Goal: Task Accomplishment & Management: Manage account settings

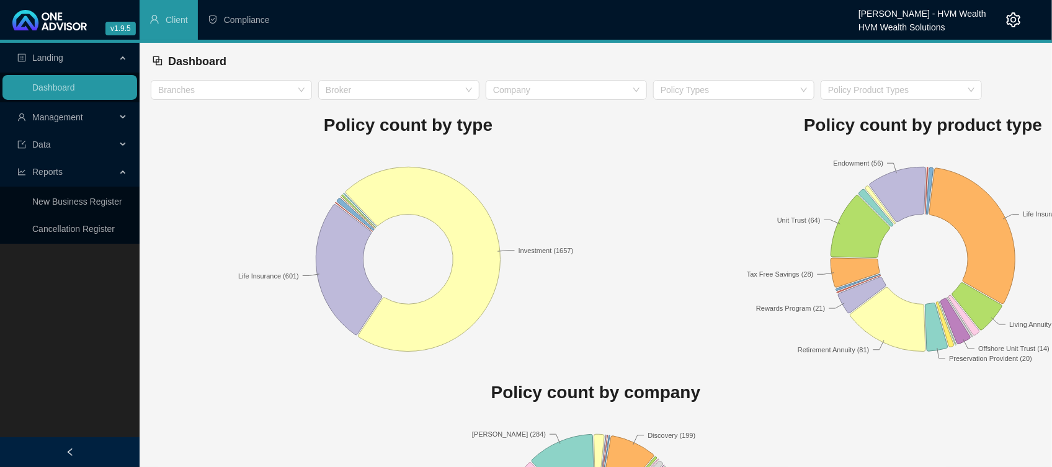
click at [88, 109] on span "Management" at bounding box center [66, 117] width 99 height 25
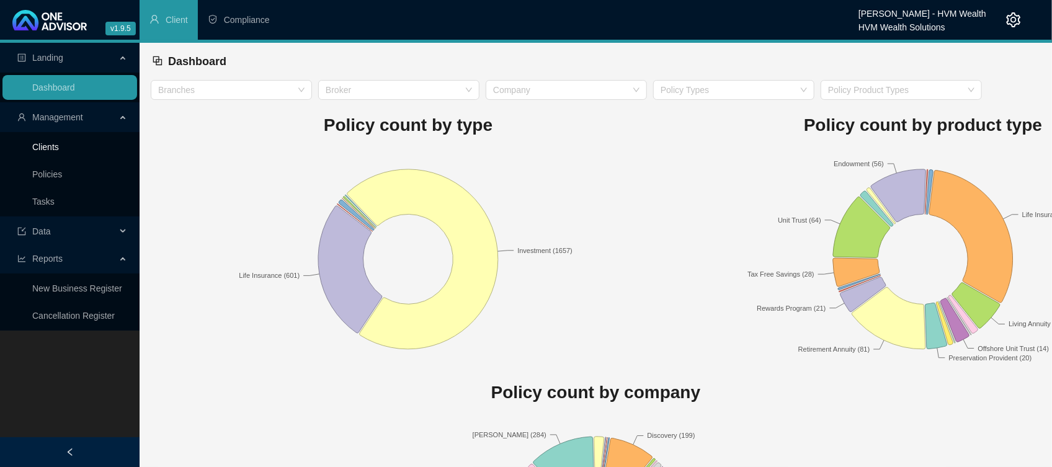
click at [50, 142] on link "Clients" at bounding box center [45, 147] width 27 height 10
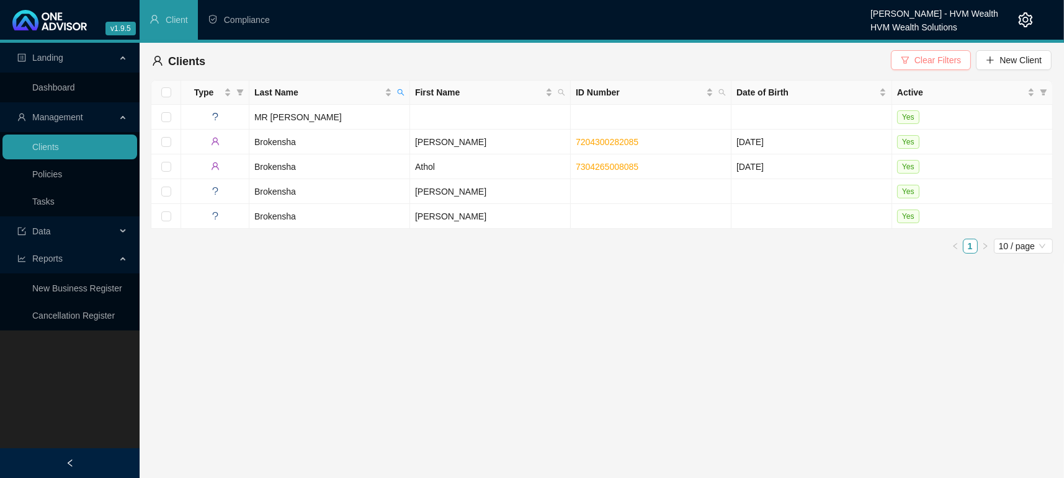
click at [944, 63] on span "Clear Filters" at bounding box center [938, 60] width 47 height 14
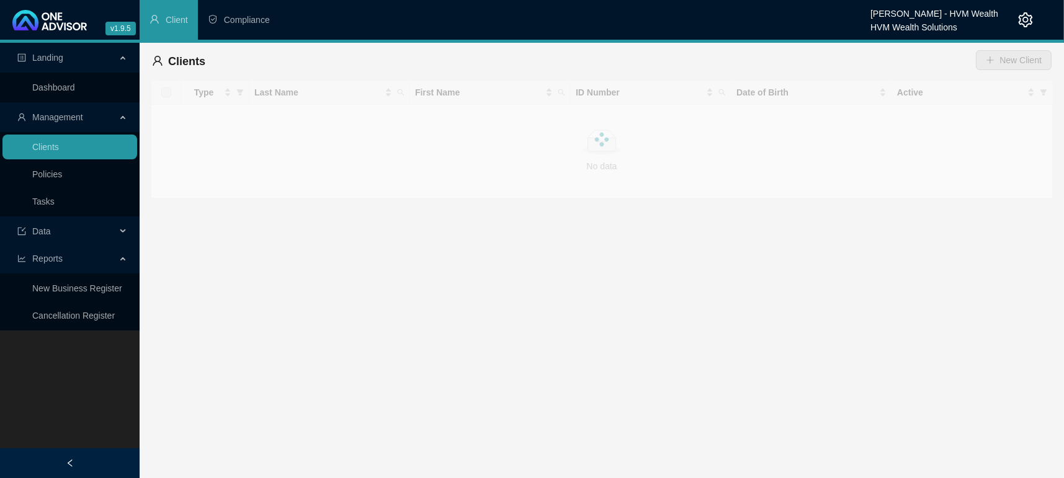
click at [668, 347] on main "Landing Dashboard Management Clients Policies Tasks Data Reports New Business R…" at bounding box center [532, 261] width 1064 height 436
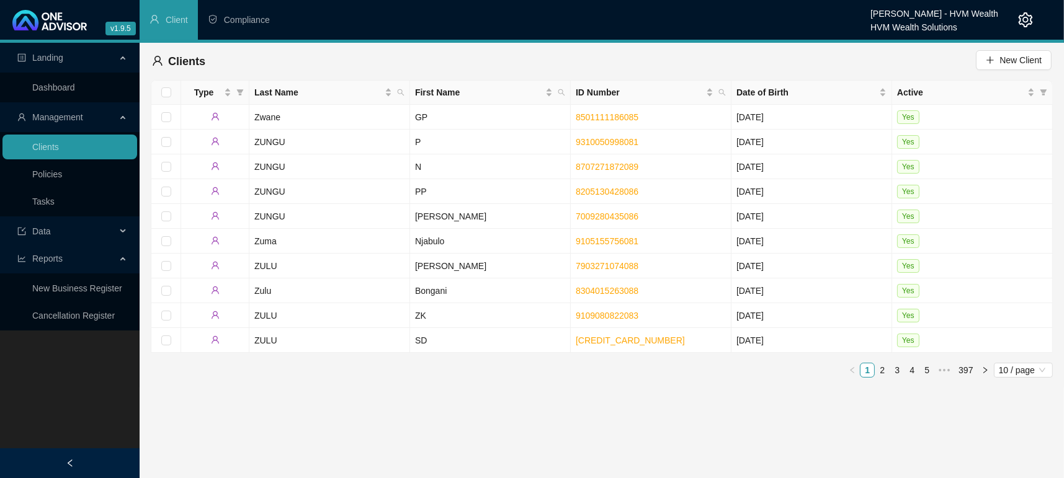
click at [1030, 23] on icon "setting" at bounding box center [1025, 19] width 15 height 15
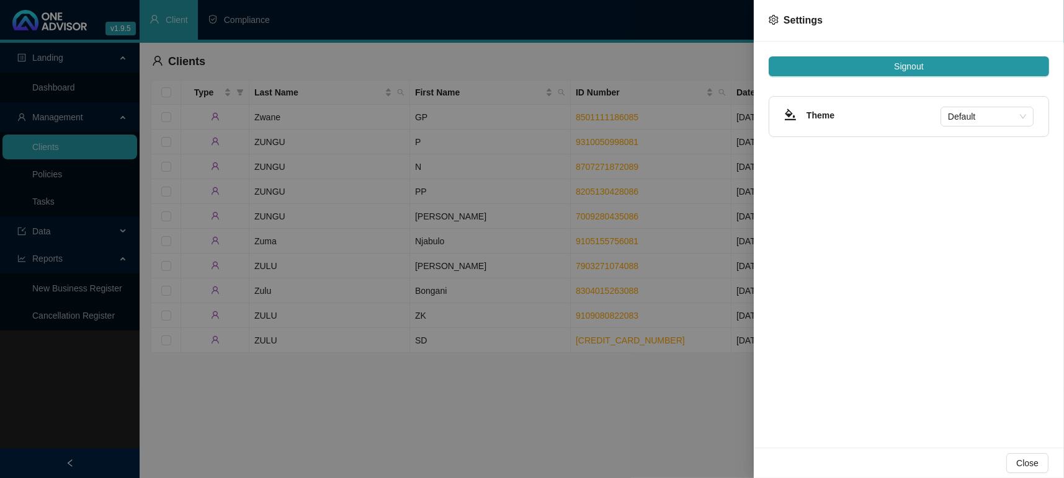
drag, startPoint x: 1016, startPoint y: 469, endPoint x: 1013, endPoint y: 449, distance: 19.4
click at [1017, 468] on button "Close" at bounding box center [1028, 464] width 42 height 20
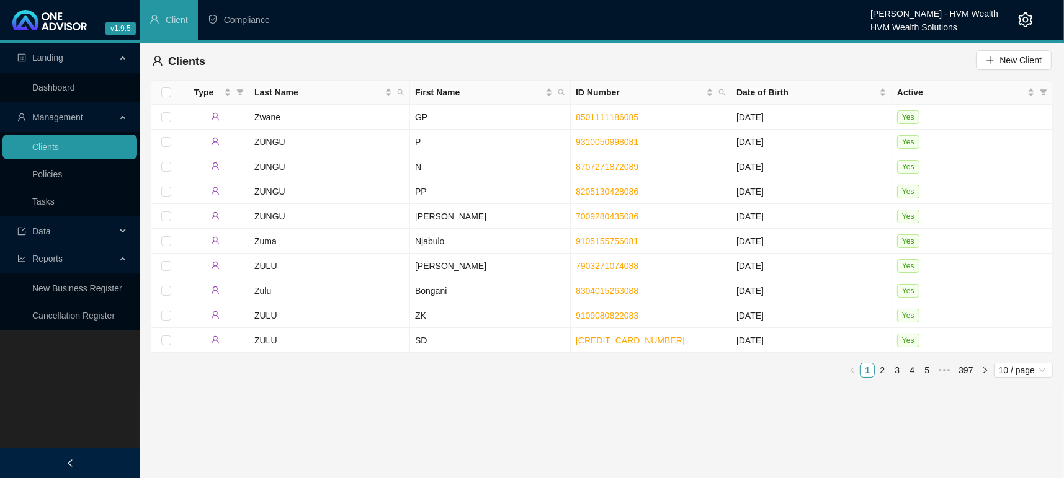
click at [889, 25] on div "HVM Wealth Solutions" at bounding box center [935, 24] width 128 height 14
click at [624, 392] on main "Landing Dashboard Management Clients Policies Tasks Data Reports New Business R…" at bounding box center [532, 261] width 1064 height 436
click at [403, 90] on icon "search" at bounding box center [400, 92] width 7 height 7
click at [334, 118] on input "text" at bounding box center [343, 119] width 117 height 20
type input "BROKENSHA"
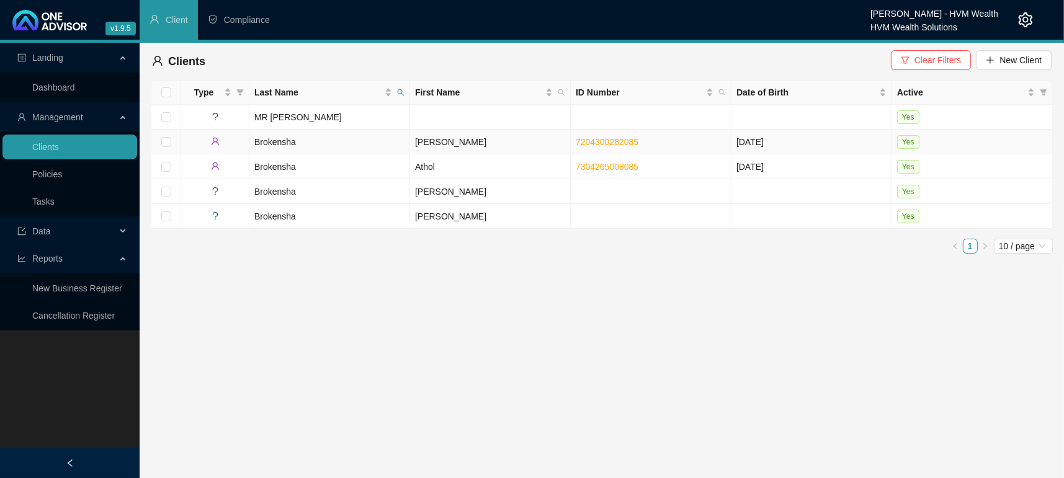
click at [277, 137] on td "Brokensha" at bounding box center [329, 142] width 161 height 25
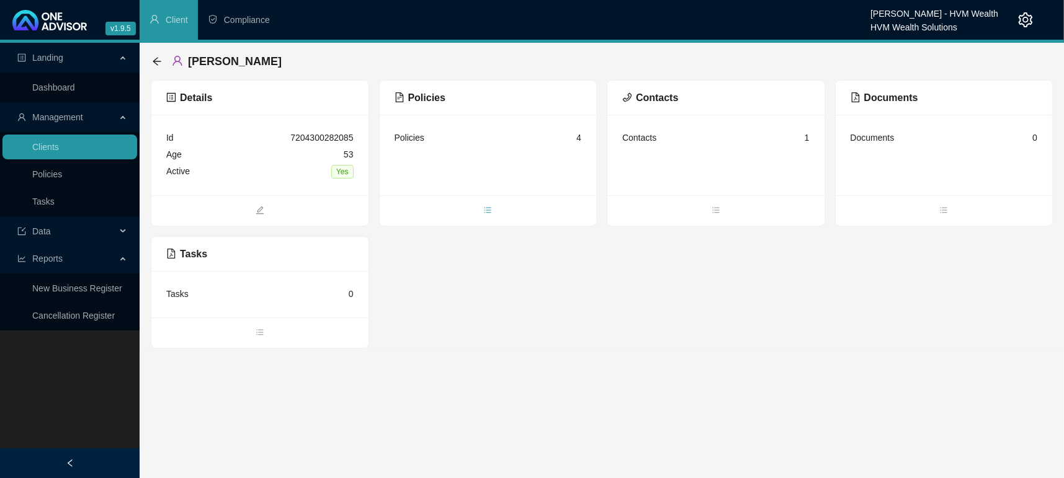
click at [490, 206] on icon "bars" at bounding box center [487, 210] width 9 height 9
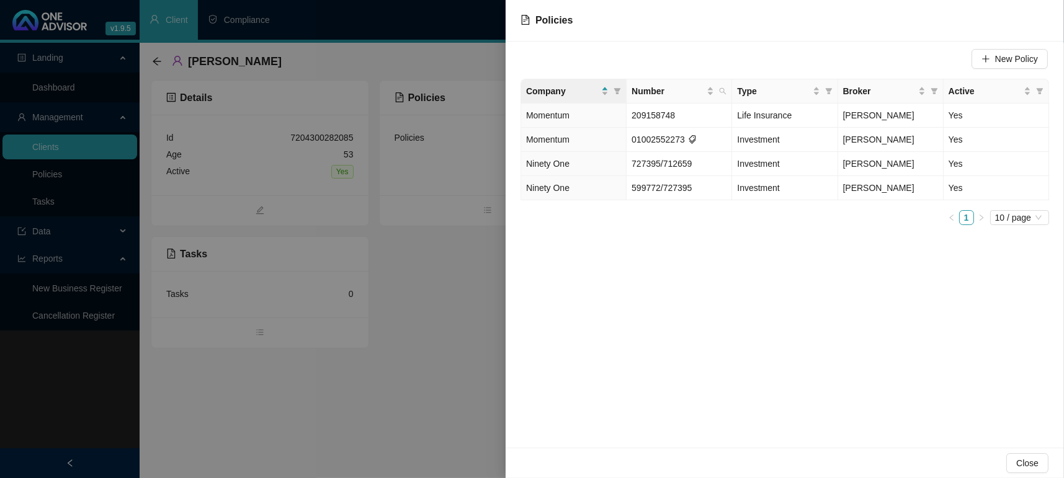
click at [761, 276] on div "New Policy Company Number Type Broker Active Momentum 209158748 Life Insurance …" at bounding box center [785, 245] width 559 height 406
click at [1028, 61] on span "New Policy" at bounding box center [1016, 59] width 43 height 14
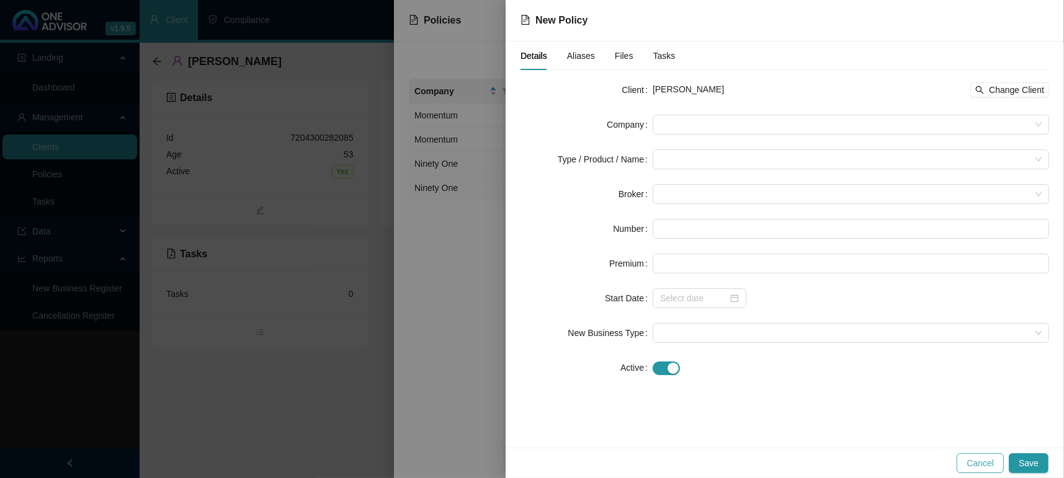
click at [992, 467] on span "Cancel" at bounding box center [980, 464] width 27 height 14
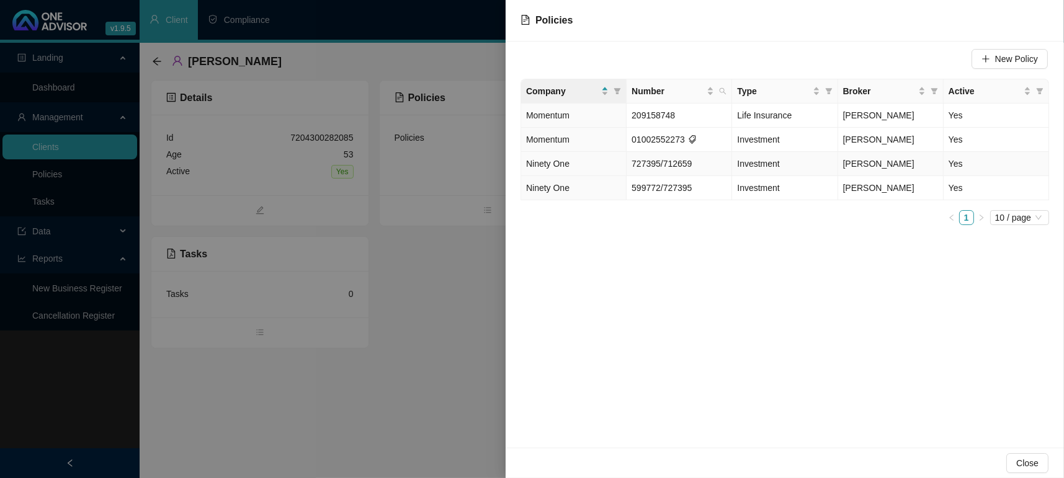
click at [571, 166] on td "Ninety One" at bounding box center [573, 164] width 105 height 24
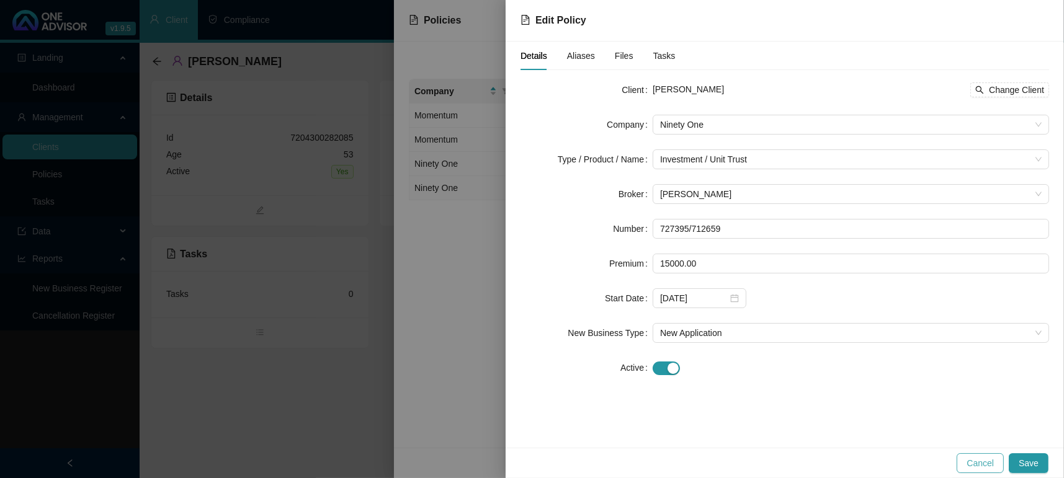
click at [964, 463] on button "Cancel" at bounding box center [980, 464] width 47 height 20
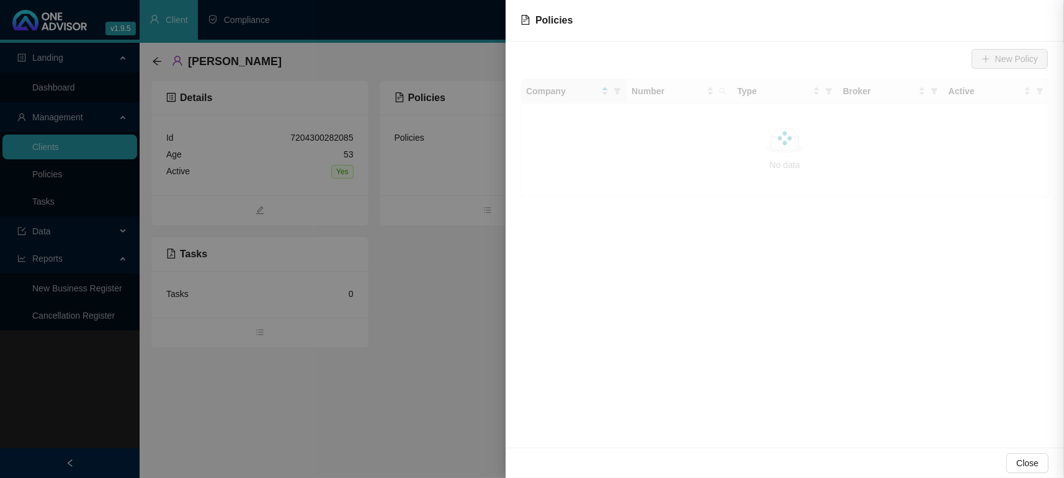
click at [686, 427] on div "New Policy Company Number Type Broker Active No data No data" at bounding box center [785, 245] width 559 height 406
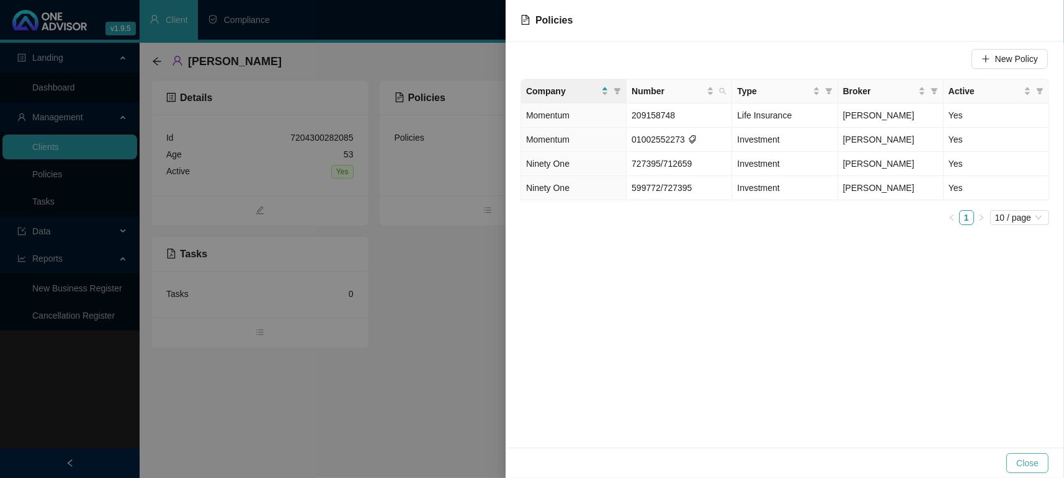
click at [1008, 465] on button "Close" at bounding box center [1028, 464] width 42 height 20
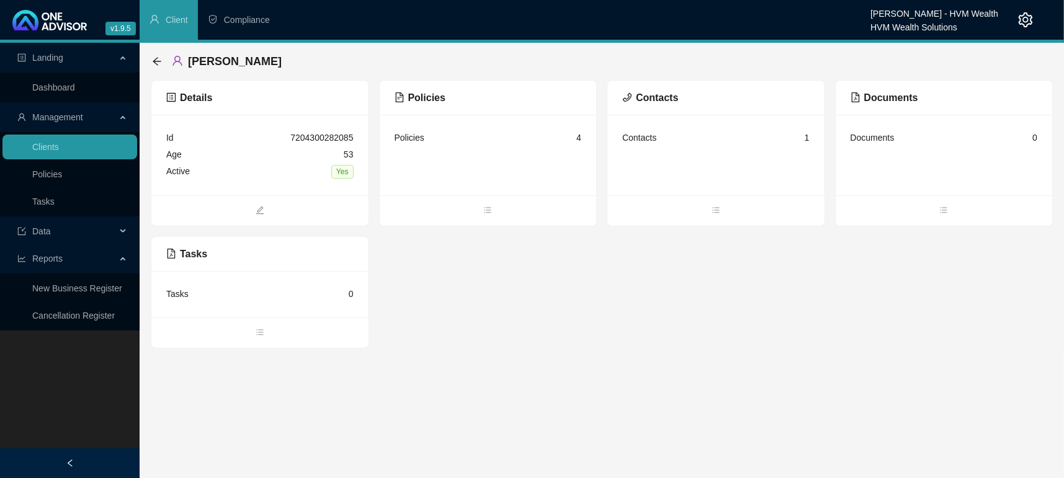
click at [943, 416] on main "Landing Dashboard Management Clients Policies Tasks Data Reports New Business R…" at bounding box center [532, 261] width 1064 height 436
